Goal: Task Accomplishment & Management: Manage account settings

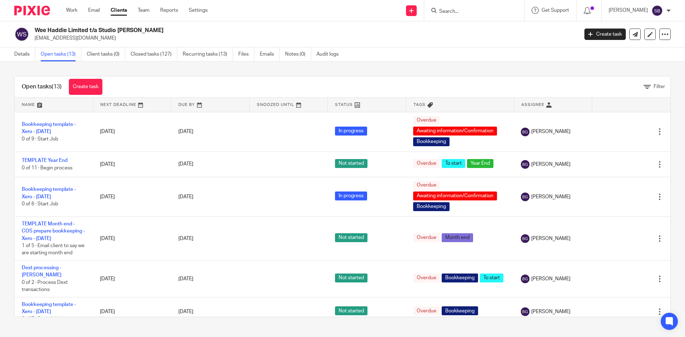
scroll to position [262, 0]
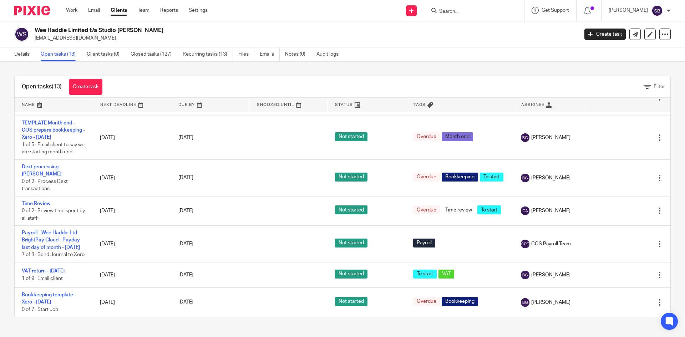
click at [477, 9] on input "Search" at bounding box center [470, 12] width 64 height 6
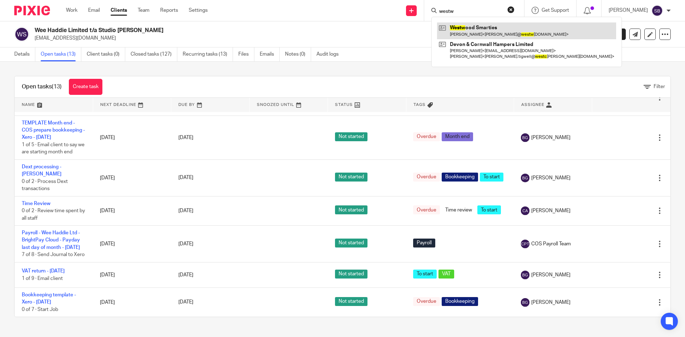
type input "westw"
click at [479, 33] on link at bounding box center [526, 30] width 179 height 16
click at [479, 31] on link at bounding box center [526, 30] width 179 height 16
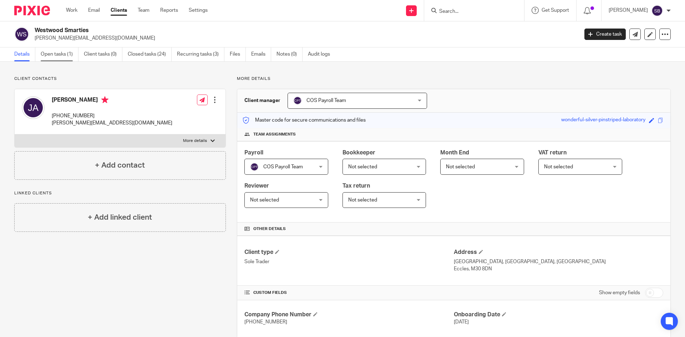
click at [70, 56] on link "Open tasks (1)" at bounding box center [60, 54] width 38 height 14
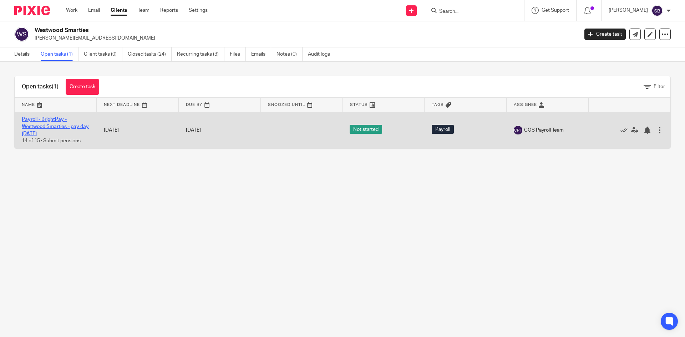
click at [55, 125] on link "Payroll - BrightPay - Westwood Smarties - pay day 25th - August 2025" at bounding box center [55, 127] width 67 height 20
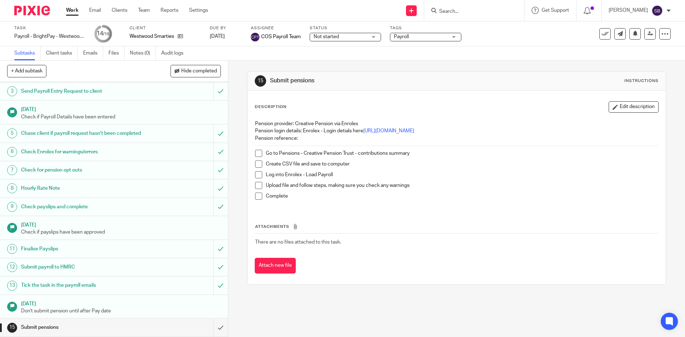
scroll to position [49, 0]
click at [487, 8] on form at bounding box center [476, 10] width 76 height 9
click at [477, 10] on input "Search" at bounding box center [470, 12] width 64 height 6
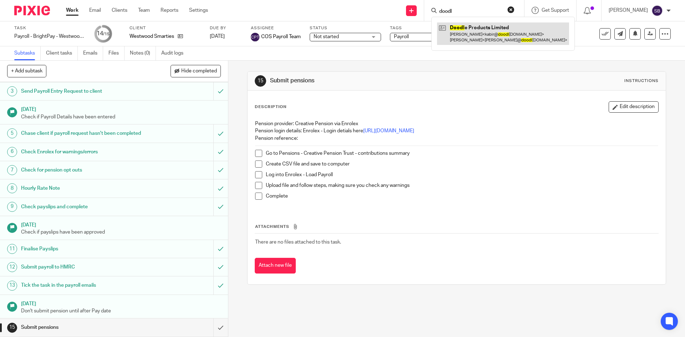
type input "doodl"
click at [479, 35] on link at bounding box center [503, 33] width 132 height 22
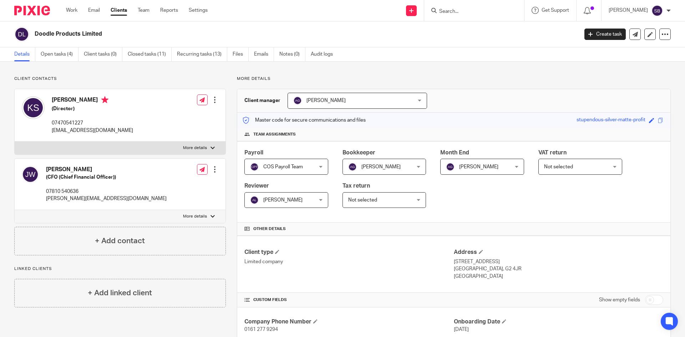
click at [466, 70] on div "Client contacts [PERSON_NAME] (CFO (Chief Financial Officer)) 07810 540636 [PER…" at bounding box center [342, 297] width 685 height 470
click at [458, 74] on div "Client contacts [PERSON_NAME] (CFO (Chief Financial Officer)) 07810 540636 [PER…" at bounding box center [342, 297] width 685 height 470
